Goal: Find contact information: Find contact information

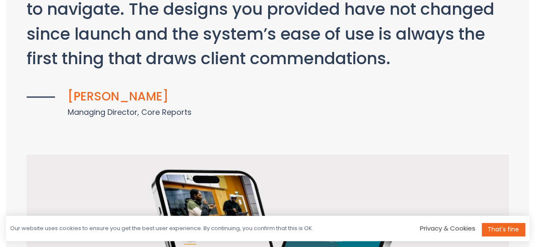
scroll to position [1300, 0]
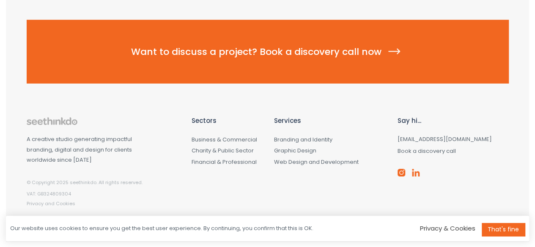
click at [149, 197] on p "VAT: GB324809304" at bounding box center [103, 194] width 152 height 9
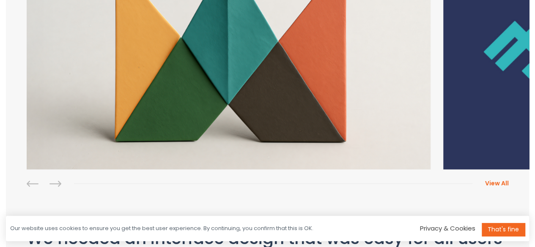
scroll to position [0, 0]
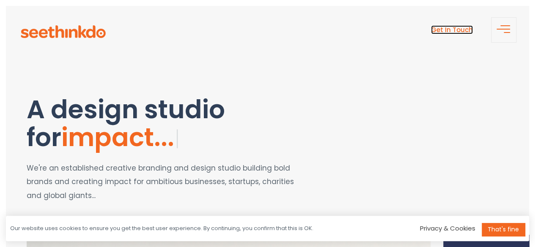
click at [443, 26] on link "Get In Touch" at bounding box center [452, 29] width 42 height 9
drag, startPoint x: 534, startPoint y: 25, endPoint x: 541, endPoint y: 41, distance: 17.7
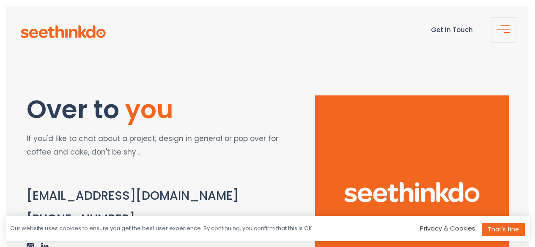
scroll to position [84, 0]
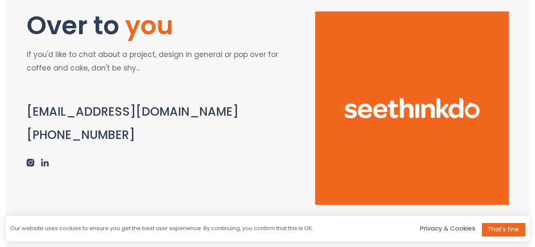
drag, startPoint x: 17, startPoint y: 103, endPoint x: 140, endPoint y: 141, distance: 129.2
click at [140, 141] on section "Over to you If you'd like to chat about a project, design in general or pop ove…" at bounding box center [267, 105] width 523 height 264
copy div "hello@seethinkdo.co.uk +44 7770 677513"
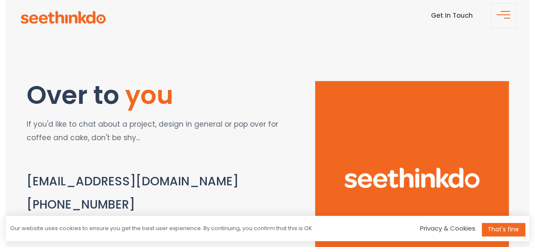
scroll to position [0, 0]
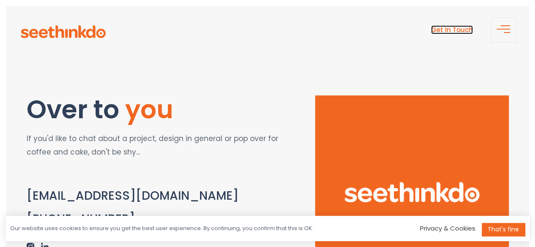
click at [451, 29] on link "Get In Touch" at bounding box center [452, 29] width 42 height 9
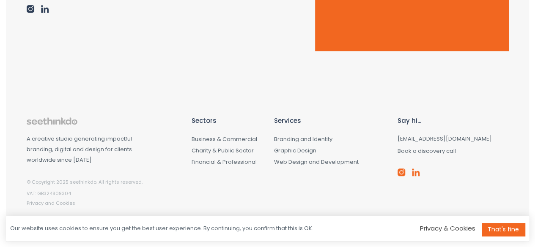
scroll to position [238, 0]
